Goal: Task Accomplishment & Management: Use online tool/utility

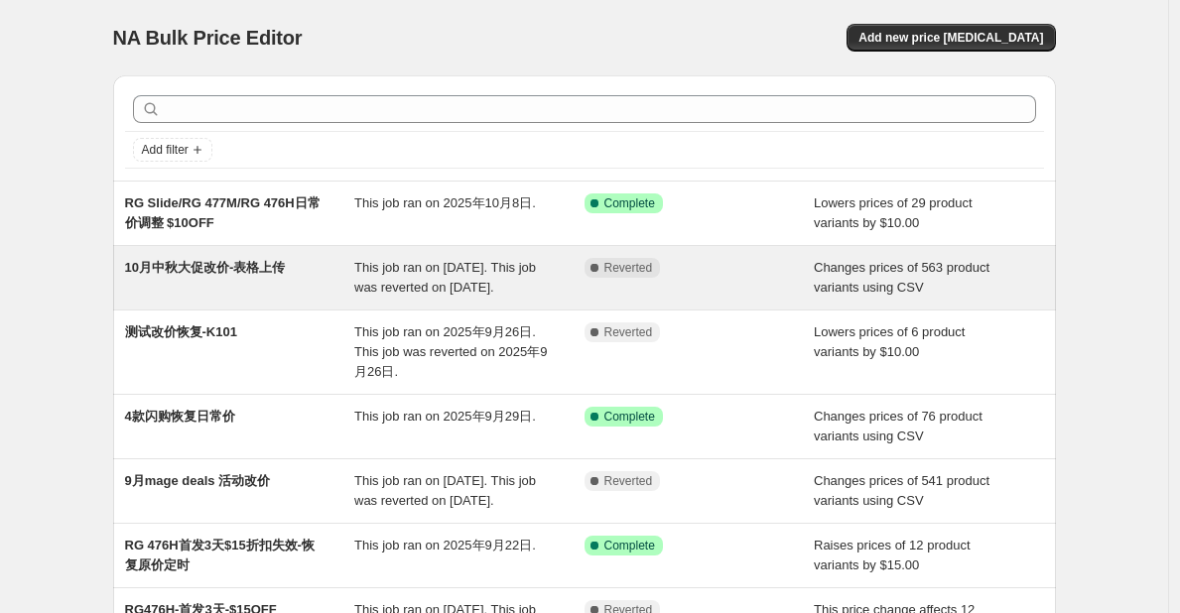
click at [176, 260] on span "10月中秋大促改价-表格上传" at bounding box center [205, 267] width 161 height 15
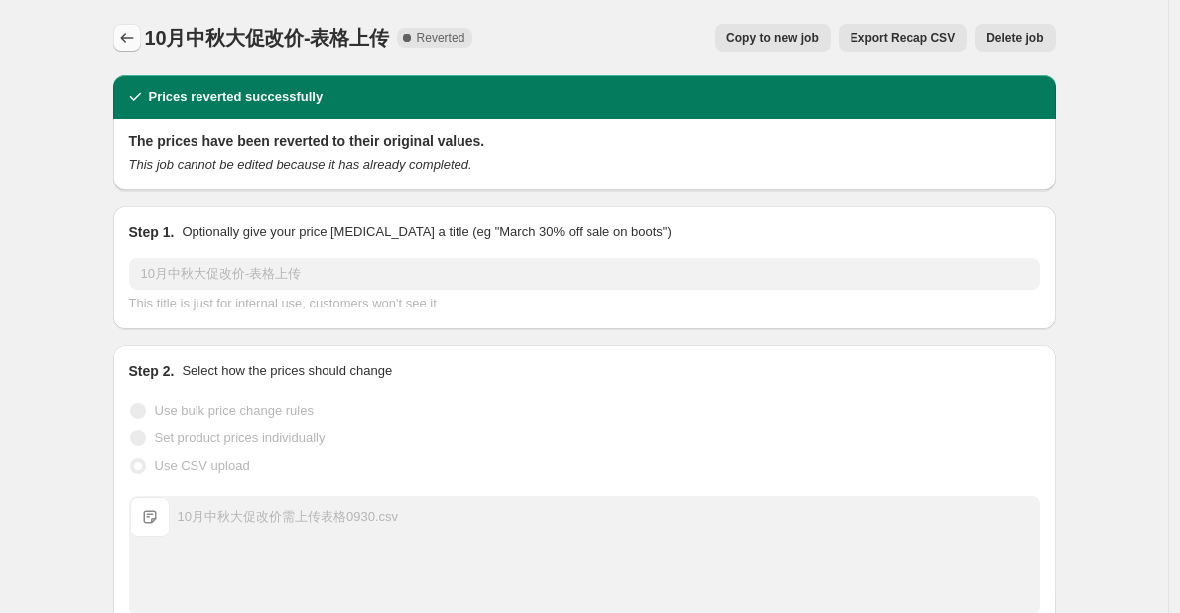
click at [133, 33] on icon "Price change jobs" at bounding box center [127, 38] width 20 height 20
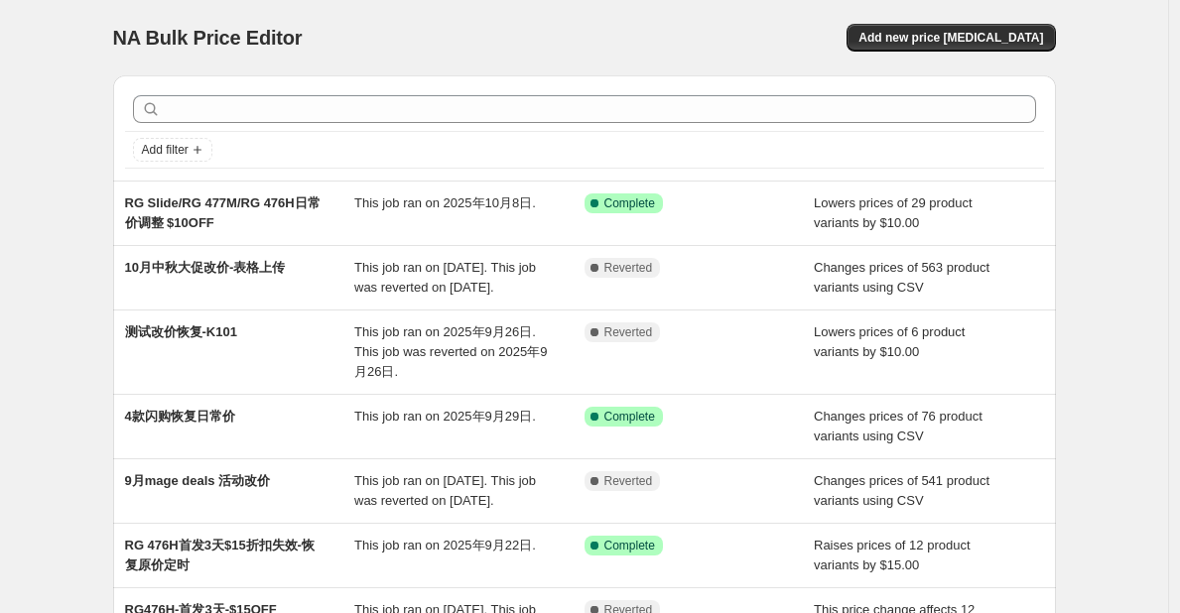
click at [133, 33] on span "NA Bulk Price Editor" at bounding box center [208, 38] width 190 height 22
click at [941, 41] on span "Add new price [MEDICAL_DATA]" at bounding box center [951, 38] width 185 height 16
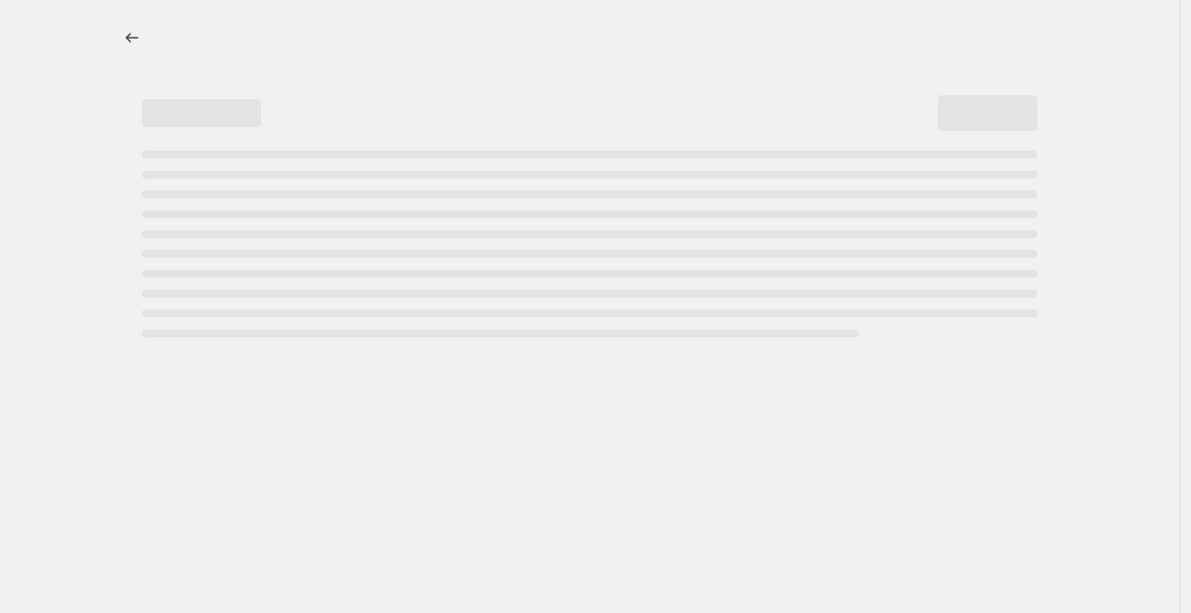
select select "percentage"
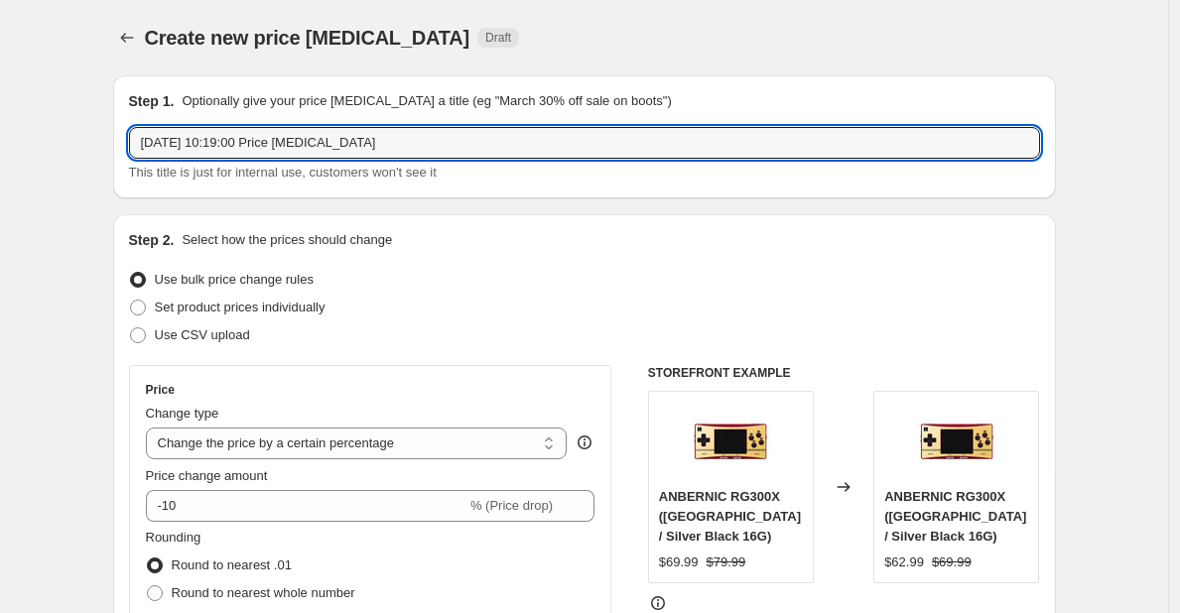
drag, startPoint x: 402, startPoint y: 147, endPoint x: 66, endPoint y: 201, distance: 340.7
click at [147, 137] on input "闪购-351P/351V/28XX" at bounding box center [584, 143] width 911 height 32
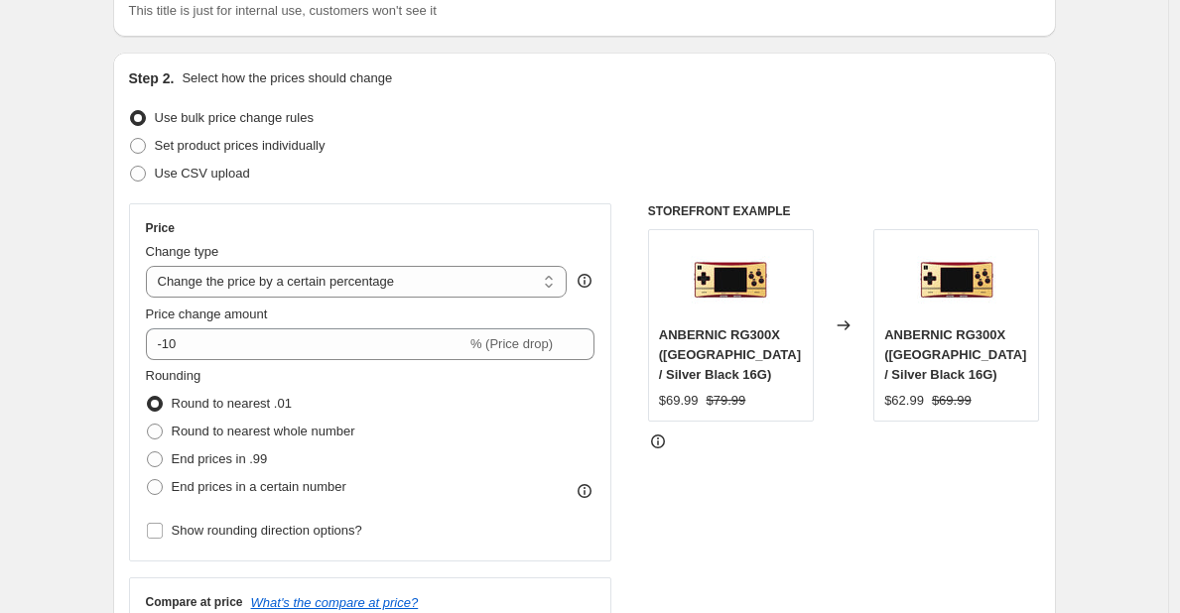
scroll to position [169, 0]
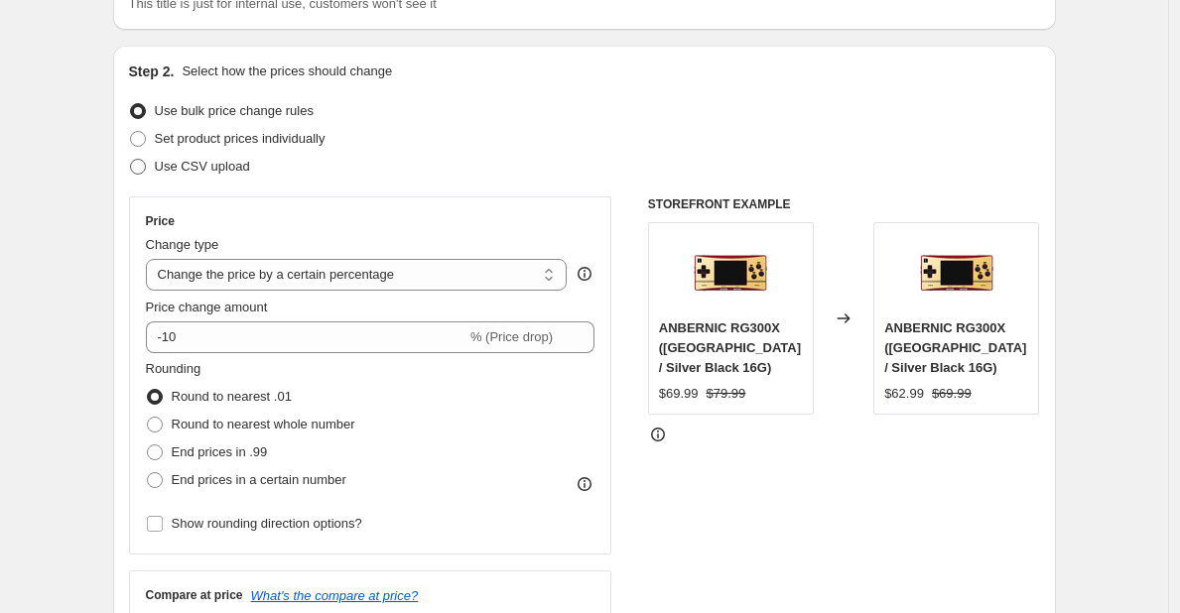
type input "10月闪购-351P/351V/28XX"
click at [227, 164] on span "Use CSV upload" at bounding box center [202, 166] width 95 height 15
click at [131, 160] on input "Use CSV upload" at bounding box center [130, 159] width 1 height 1
radio input "true"
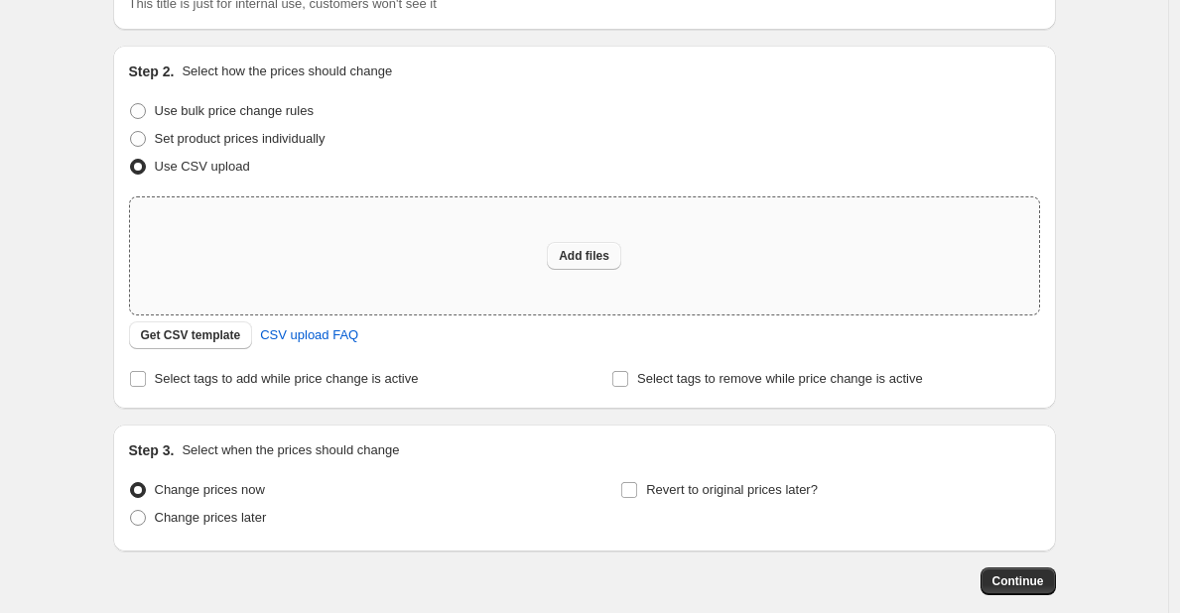
click at [593, 259] on span "Add files" at bounding box center [584, 256] width 51 height 16
type input "C:\fakepath\10月闪购需上传表格 - 1009.csv"
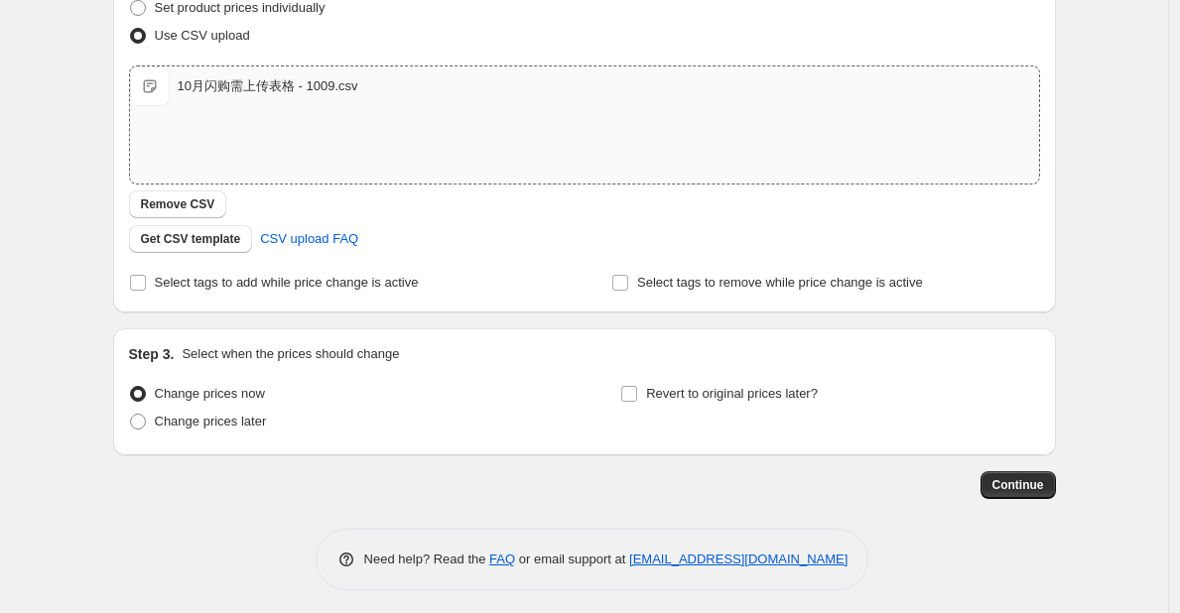
scroll to position [301, 0]
click at [637, 399] on input "Revert to original prices later?" at bounding box center [629, 393] width 16 height 16
checkbox input "true"
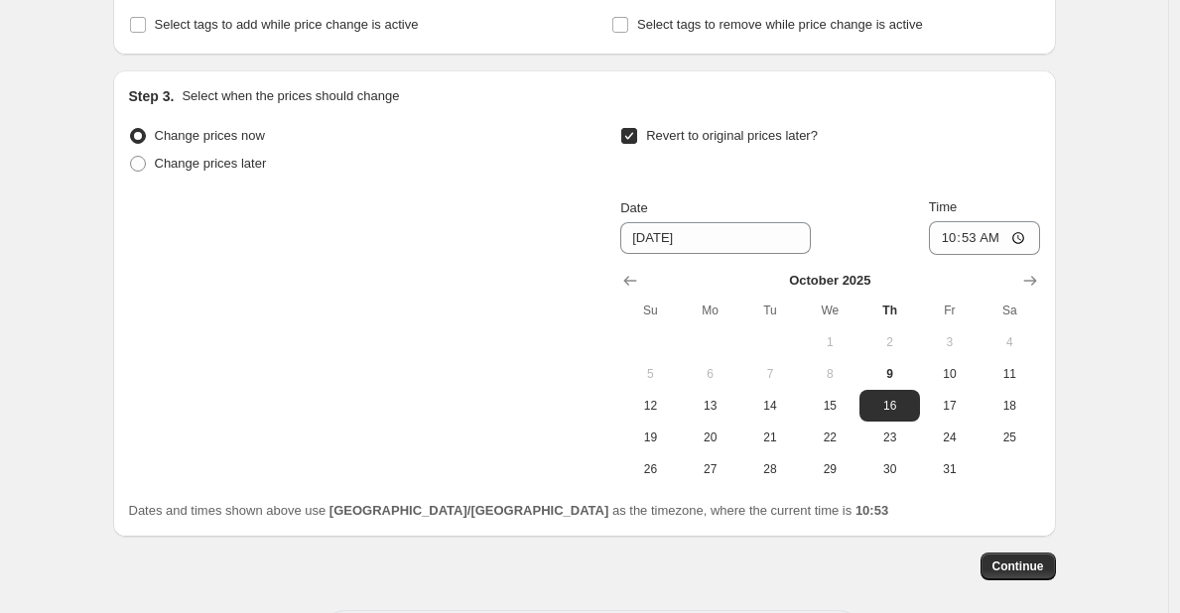
scroll to position [559, 0]
click at [846, 435] on span "22" at bounding box center [830, 437] width 44 height 16
type input "[DATE]"
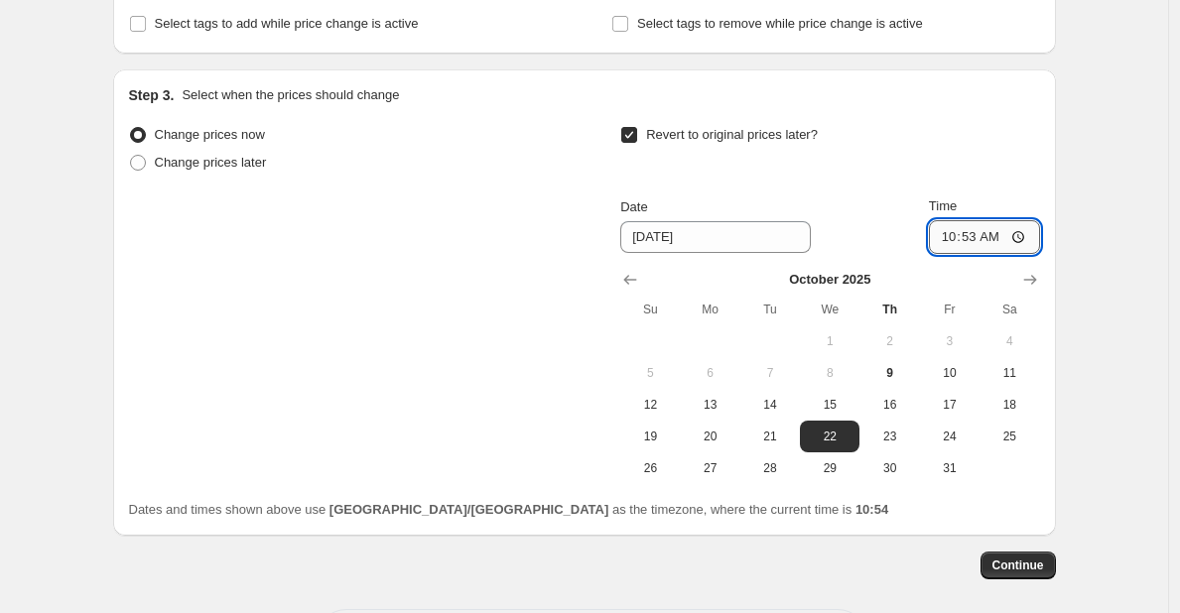
click at [976, 236] on input "10:53" at bounding box center [984, 237] width 111 height 34
type input "15:00"
click at [1023, 557] on button "Continue" at bounding box center [1018, 566] width 75 height 28
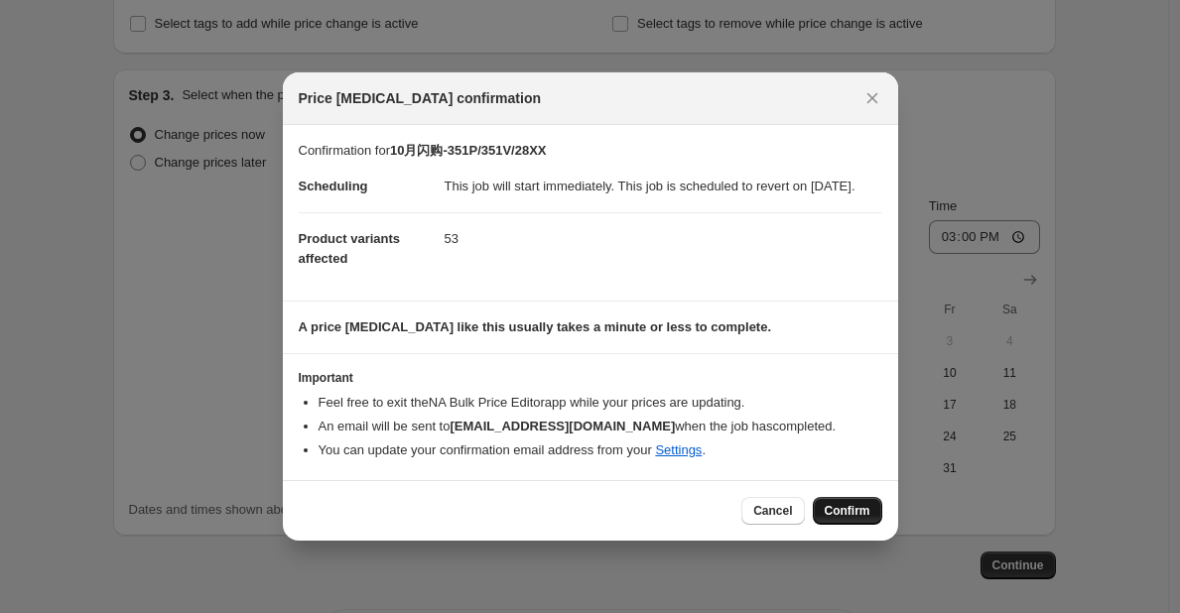
click at [850, 519] on span "Confirm" at bounding box center [848, 511] width 46 height 16
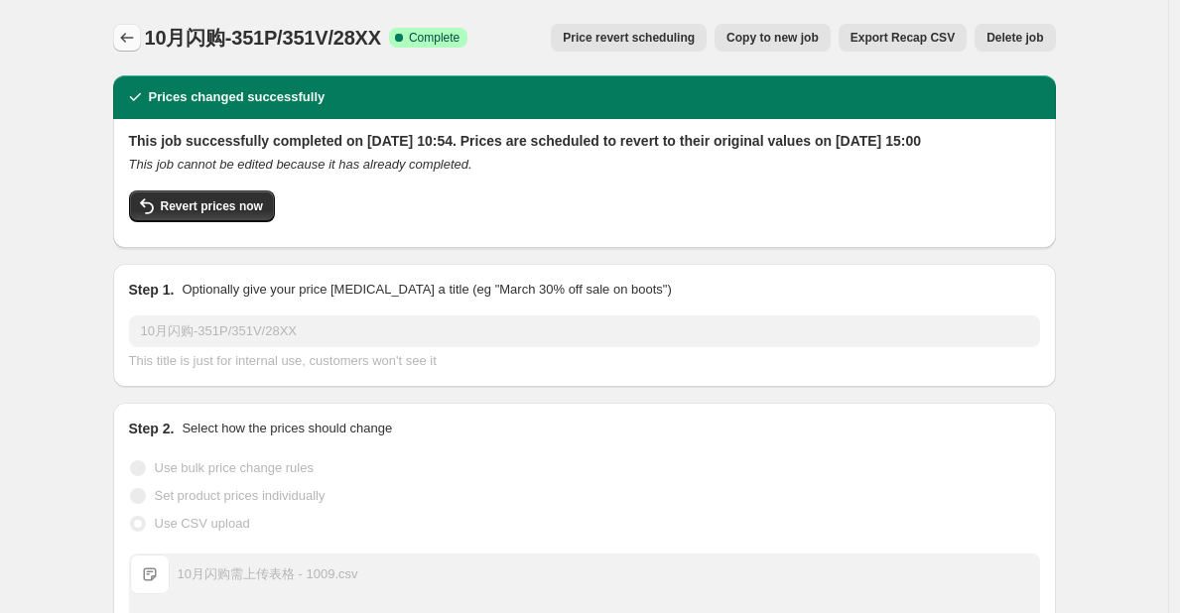
click at [134, 38] on icon "Price change jobs" at bounding box center [127, 38] width 20 height 20
